Goal: Information Seeking & Learning: Compare options

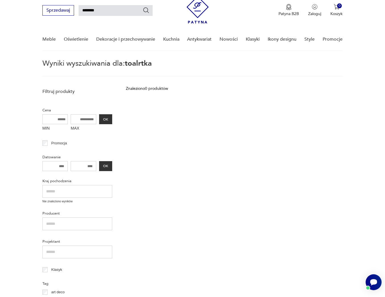
type input "********"
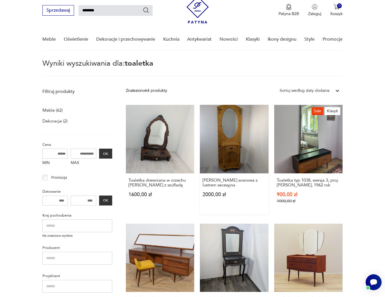
click at [226, 135] on link "[PERSON_NAME] sosnowa z lustrem secesyjna 2000,00 zł" at bounding box center [234, 160] width 69 height 110
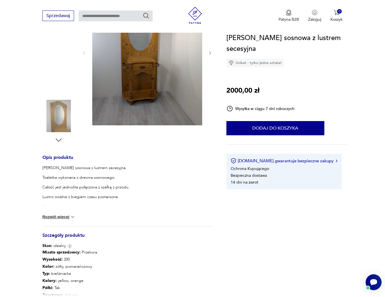
scroll to position [57, 0]
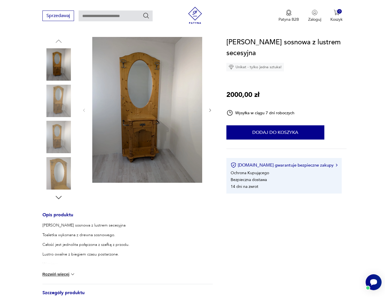
click at [59, 198] on icon "button" at bounding box center [58, 198] width 9 height 9
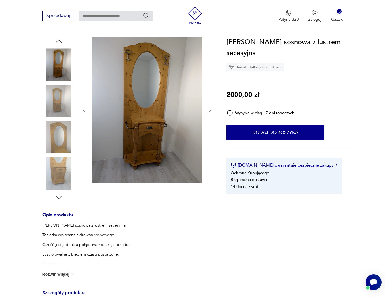
click at [59, 198] on icon "button" at bounding box center [58, 198] width 9 height 9
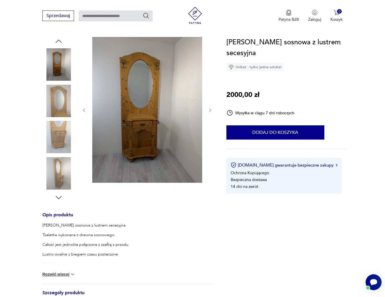
click at [59, 198] on icon "button" at bounding box center [58, 198] width 9 height 9
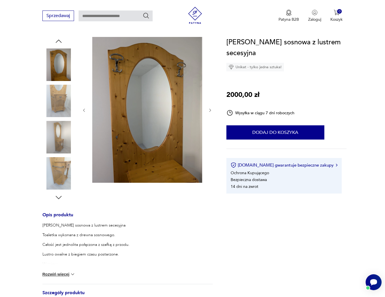
type input "********"
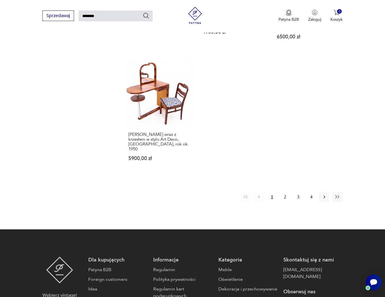
scroll to position [675, 0]
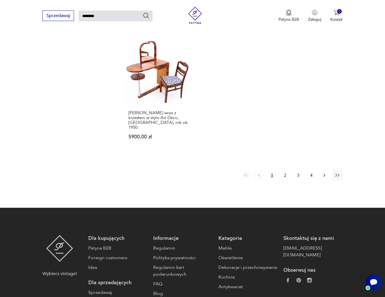
click at [323, 173] on icon "button" at bounding box center [324, 176] width 6 height 6
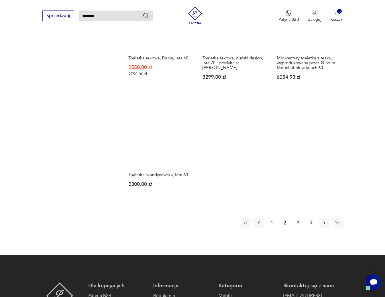
scroll to position [618, 0]
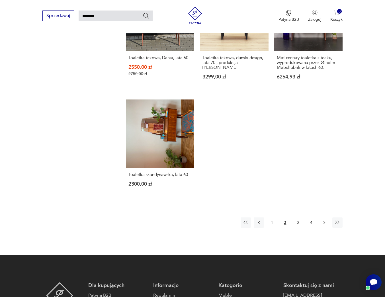
click at [322, 220] on icon "button" at bounding box center [324, 223] width 6 height 6
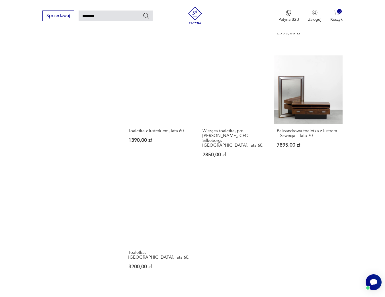
scroll to position [589, 0]
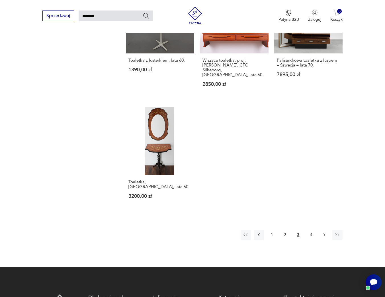
click at [323, 232] on icon "button" at bounding box center [324, 235] width 6 height 6
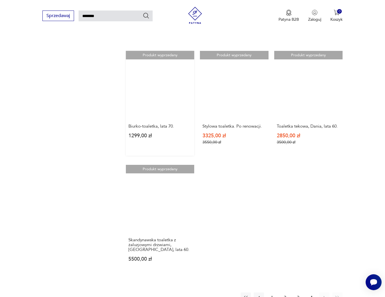
scroll to position [504, 0]
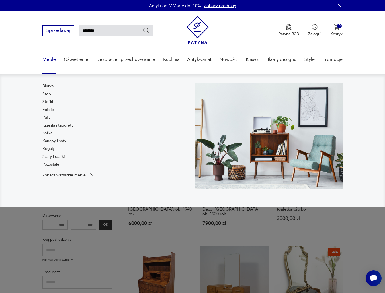
click at [47, 60] on link "Meble" at bounding box center [48, 60] width 13 height 22
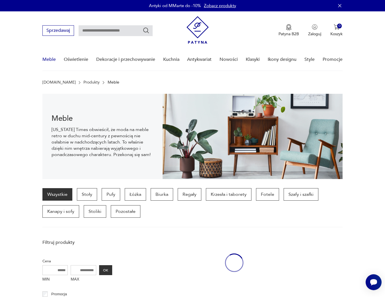
scroll to position [40, 0]
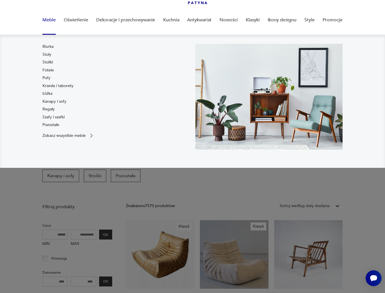
click at [50, 20] on link "Meble" at bounding box center [48, 20] width 13 height 22
click at [44, 54] on link "Stoły" at bounding box center [46, 55] width 9 height 6
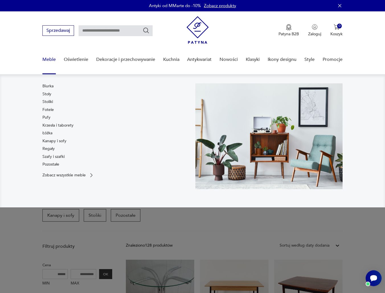
click at [49, 141] on link "Kanapy i sofy" at bounding box center [54, 141] width 24 height 6
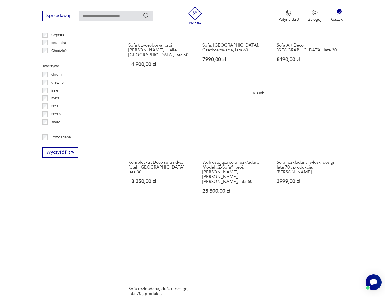
scroll to position [720, 0]
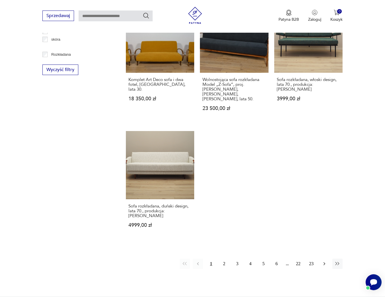
click at [324, 261] on icon "button" at bounding box center [324, 264] width 6 height 6
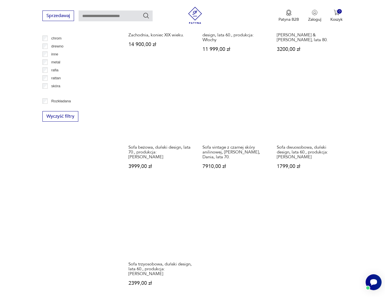
scroll to position [749, 0]
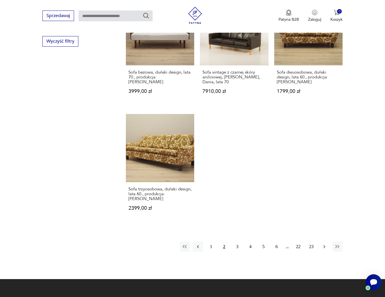
click at [321, 244] on icon "button" at bounding box center [324, 247] width 6 height 6
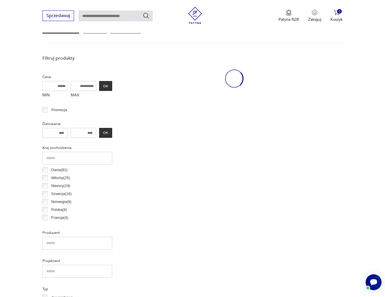
scroll to position [151, 0]
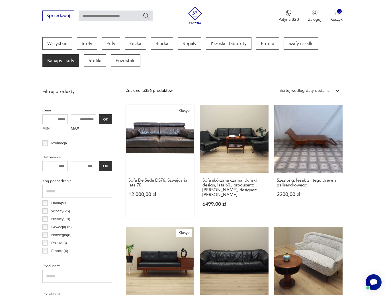
click at [164, 127] on link "Klasyk Sofa De Sede DS76, [GEOGRAPHIC_DATA], lata 70. 12 000,00 zł" at bounding box center [160, 161] width 69 height 113
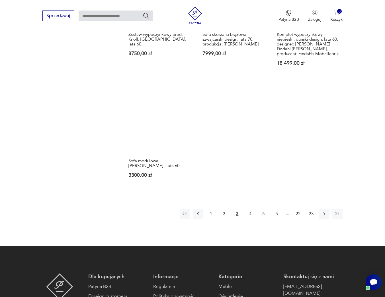
scroll to position [863, 0]
